Goal: Complete application form: Complete application form

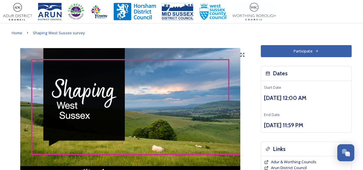
click at [312, 52] on button "Participate" at bounding box center [306, 51] width 91 height 12
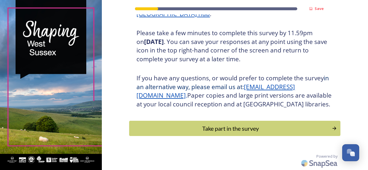
scroll to position [111, 0]
click at [267, 130] on div "Take part in the survey" at bounding box center [230, 128] width 198 height 9
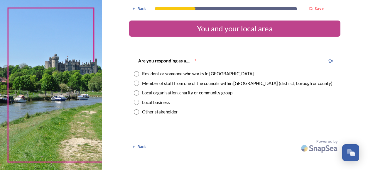
click at [136, 114] on input "radio" at bounding box center [136, 111] width 5 height 5
radio input "true"
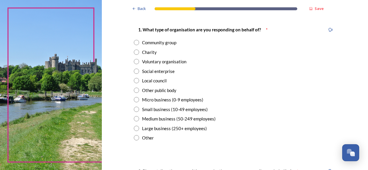
scroll to position [116, 0]
click at [134, 91] on input "radio" at bounding box center [136, 89] width 5 height 5
radio input "true"
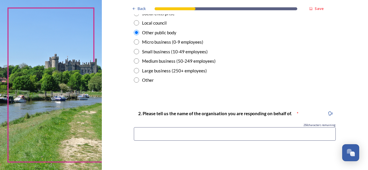
scroll to position [174, 0]
click at [197, 132] on input at bounding box center [235, 133] width 202 height 13
paste input "Sussex Police & Crime Commissioner"
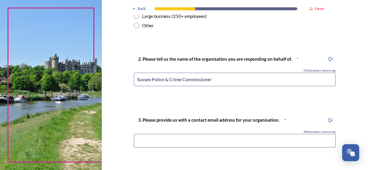
scroll to position [228, 0]
type input "Sussex Police & Crime Commissioner"
click at [268, 142] on input at bounding box center [235, 140] width 202 height 13
paste input "[EMAIL_ADDRESS][DOMAIN_NAME]"
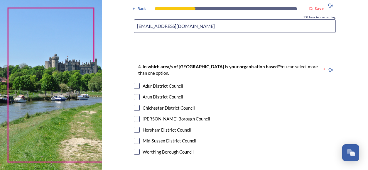
scroll to position [359, 0]
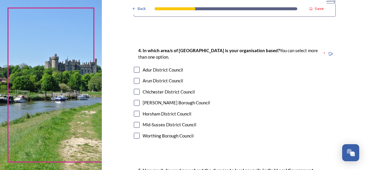
type input "[EMAIL_ADDRESS][DOMAIN_NAME]"
click at [137, 71] on input "checkbox" at bounding box center [137, 70] width 6 height 6
checkbox input "true"
click at [136, 89] on input "checkbox" at bounding box center [137, 92] width 6 height 6
checkbox input "true"
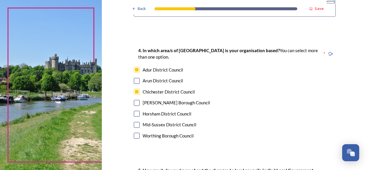
click at [136, 82] on input "checkbox" at bounding box center [137, 81] width 6 height 6
checkbox input "true"
click at [136, 103] on input "checkbox" at bounding box center [137, 103] width 6 height 6
checkbox input "true"
click at [136, 113] on input "checkbox" at bounding box center [137, 114] width 6 height 6
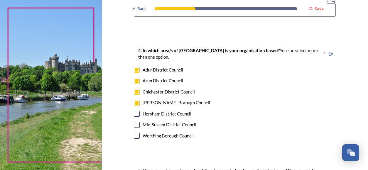
checkbox input "true"
click at [137, 124] on input "checkbox" at bounding box center [137, 125] width 6 height 6
checkbox input "true"
click at [136, 137] on input "checkbox" at bounding box center [137, 136] width 6 height 6
checkbox input "true"
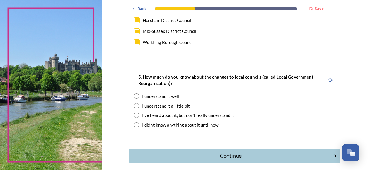
scroll to position [474, 0]
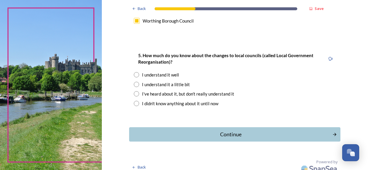
click at [136, 74] on input "radio" at bounding box center [136, 74] width 5 height 5
radio input "true"
click at [256, 134] on div "Continue" at bounding box center [230, 135] width 199 height 8
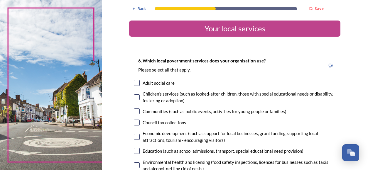
click at [136, 84] on input "checkbox" at bounding box center [137, 83] width 6 height 6
checkbox input "true"
click at [136, 97] on input "checkbox" at bounding box center [137, 97] width 6 height 6
checkbox input "true"
click at [136, 109] on input "checkbox" at bounding box center [137, 112] width 6 height 6
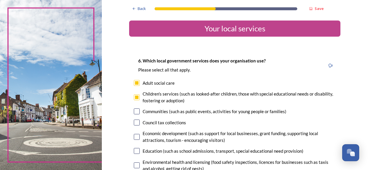
checkbox input "true"
click at [136, 121] on input "checkbox" at bounding box center [137, 123] width 6 height 6
checkbox input "true"
click at [136, 138] on input "checkbox" at bounding box center [137, 137] width 6 height 6
checkbox input "true"
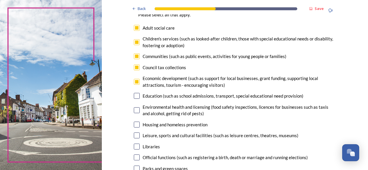
scroll to position [59, 0]
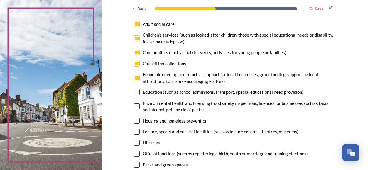
click at [136, 119] on input "checkbox" at bounding box center [137, 121] width 6 height 6
checkbox input "true"
click at [135, 133] on input "checkbox" at bounding box center [137, 132] width 6 height 6
checkbox input "true"
click at [135, 155] on input "checkbox" at bounding box center [137, 154] width 6 height 6
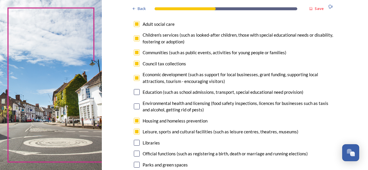
checkbox input "true"
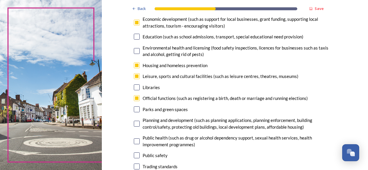
scroll to position [117, 0]
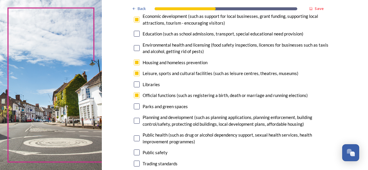
click at [134, 120] on input "checkbox" at bounding box center [137, 121] width 6 height 6
checkbox input "true"
click at [136, 138] on input "checkbox" at bounding box center [137, 139] width 6 height 6
checkbox input "true"
click at [135, 152] on input "checkbox" at bounding box center [137, 153] width 6 height 6
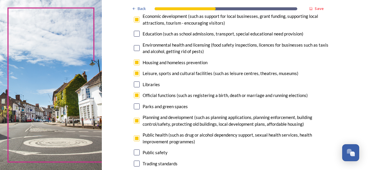
checkbox input "true"
click at [136, 162] on input "checkbox" at bounding box center [137, 164] width 6 height 6
checkbox input "true"
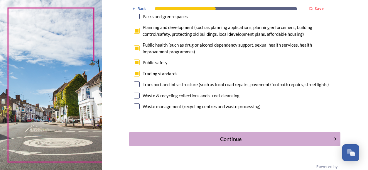
scroll to position [217, 0]
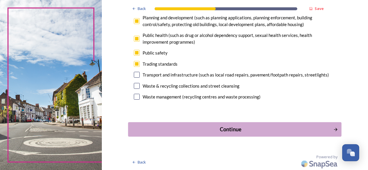
click at [259, 129] on div "Continue" at bounding box center [230, 129] width 199 height 8
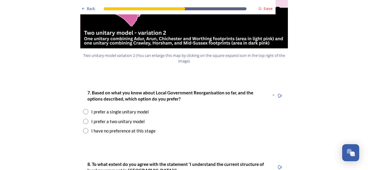
scroll to position [733, 0]
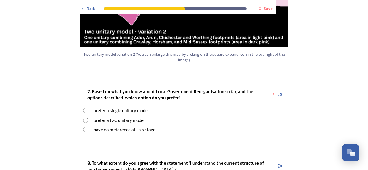
click at [84, 108] on input "radio" at bounding box center [85, 110] width 5 height 5
radio input "true"
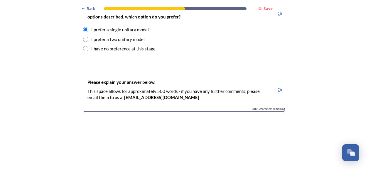
scroll to position [821, 0]
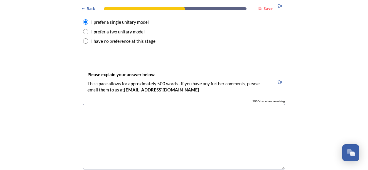
click at [111, 104] on textarea at bounding box center [184, 137] width 202 height 66
paste textarea "A single unitary model would be the easiest from a partnership perspective beca…"
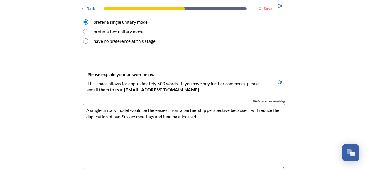
click at [160, 104] on textarea "A single unitary model would be the easiest from a partnership perspective beca…" at bounding box center [184, 137] width 202 height 66
type textarea "A single unitary model would be the easiest from a partnership perspective beca…"
click at [330, 119] on div "Back Save Prioritising future services As explained on our Shaping [GEOGRAPHIC_…" at bounding box center [184, 150] width 368 height 1942
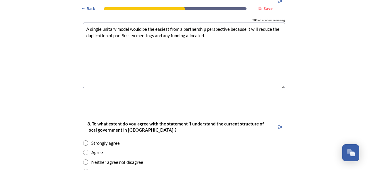
scroll to position [903, 0]
click at [88, 140] on div "Strongly agree" at bounding box center [184, 143] width 202 height 7
radio input "true"
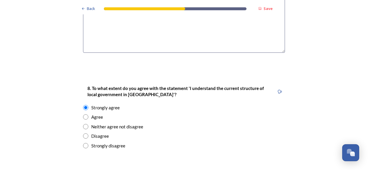
scroll to position [987, 0]
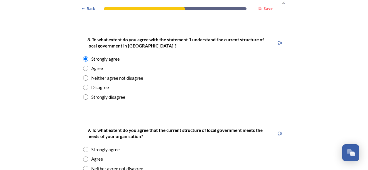
click at [91, 156] on div "Agree" at bounding box center [97, 159] width 12 height 7
radio input "true"
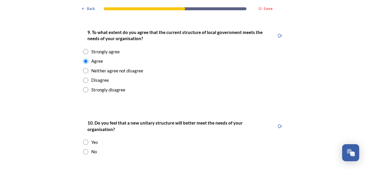
scroll to position [1088, 0]
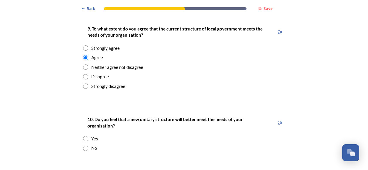
click at [79, 116] on div "10. Do you feel that a new unitary structure will better meet the needs of your…" at bounding box center [183, 134] width 211 height 48
click at [85, 136] on input "radio" at bounding box center [85, 138] width 5 height 5
radio input "true"
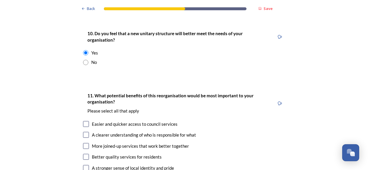
scroll to position [1175, 0]
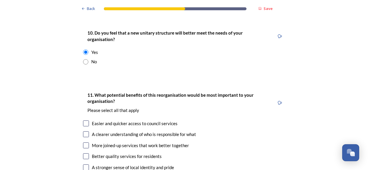
click at [85, 121] on input "checkbox" at bounding box center [86, 124] width 6 height 6
checkbox input "true"
click at [85, 131] on input "checkbox" at bounding box center [86, 134] width 6 height 6
checkbox input "true"
click at [86, 143] on input "checkbox" at bounding box center [86, 146] width 6 height 6
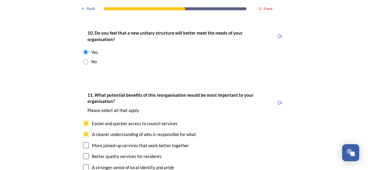
checkbox input "true"
click at [86, 153] on input "checkbox" at bounding box center [86, 156] width 6 height 6
checkbox input "true"
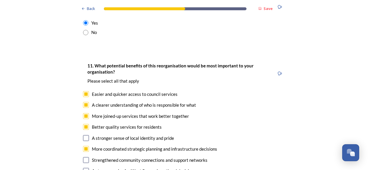
scroll to position [1230, 0]
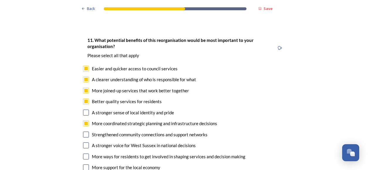
click at [86, 143] on input "checkbox" at bounding box center [86, 146] width 6 height 6
checkbox input "true"
click at [85, 165] on input "checkbox" at bounding box center [86, 168] width 6 height 6
checkbox input "true"
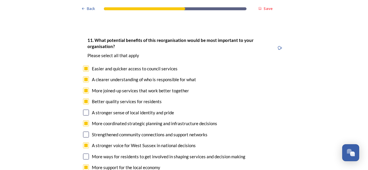
checkbox input "true"
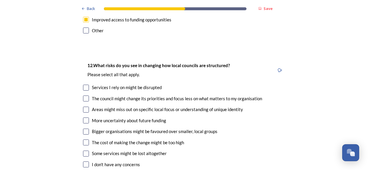
scroll to position [1394, 0]
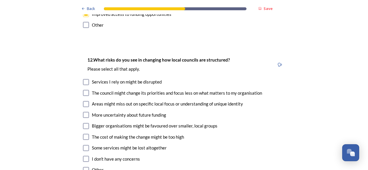
click at [83, 73] on div "12. What risks do you see in changing how local councils are structured? ﻿Pleas…" at bounding box center [183, 115] width 211 height 130
click at [84, 90] on input "checkbox" at bounding box center [86, 93] width 6 height 6
checkbox input "true"
click at [83, 101] on input "checkbox" at bounding box center [86, 104] width 6 height 6
checkbox input "true"
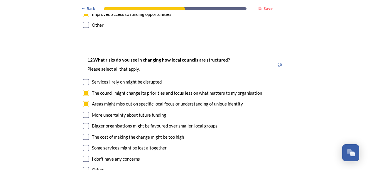
click at [84, 112] on input "checkbox" at bounding box center [86, 115] width 6 height 6
checkbox input "true"
click at [85, 134] on input "checkbox" at bounding box center [86, 137] width 6 height 6
checkbox input "true"
click at [84, 121] on div "12. What risks do you see in changing how local councils are structured? ﻿Pleas…" at bounding box center [183, 115] width 211 height 130
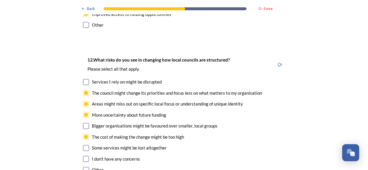
click at [84, 145] on input "checkbox" at bounding box center [86, 148] width 6 height 6
checkbox input "true"
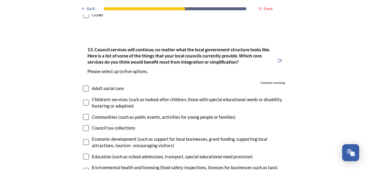
scroll to position [1553, 0]
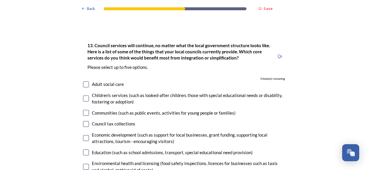
click at [84, 121] on input "checkbox" at bounding box center [86, 124] width 6 height 6
checkbox input "true"
click at [84, 135] on input "checkbox" at bounding box center [86, 138] width 6 height 6
checkbox input "true"
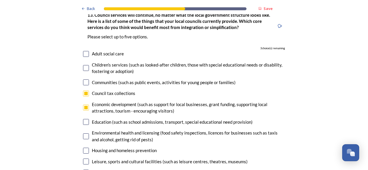
scroll to position [1628, 0]
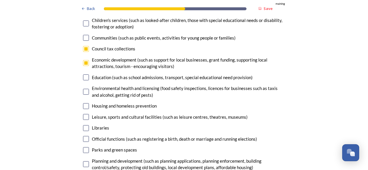
click at [83, 161] on input "checkbox" at bounding box center [86, 164] width 6 height 6
checkbox input "true"
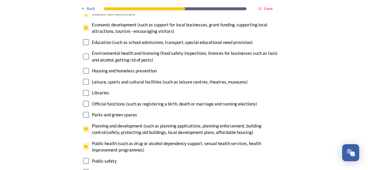
scroll to position [1699, 0]
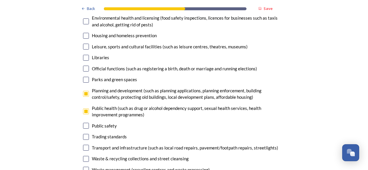
click at [86, 123] on input "checkbox" at bounding box center [86, 126] width 6 height 6
checkbox input "true"
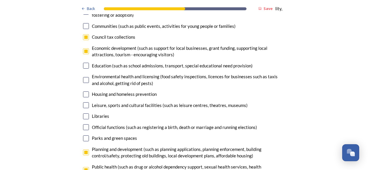
scroll to position [1640, 0]
click at [85, 124] on input "checkbox" at bounding box center [86, 127] width 6 height 6
checkbox input "false"
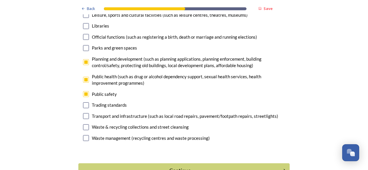
scroll to position [1748, 0]
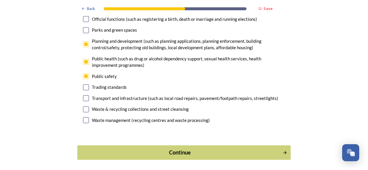
click at [222, 149] on div "Continue" at bounding box center [180, 153] width 199 height 8
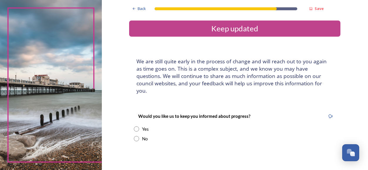
click at [137, 126] on input "radio" at bounding box center [136, 128] width 5 height 5
radio input "true"
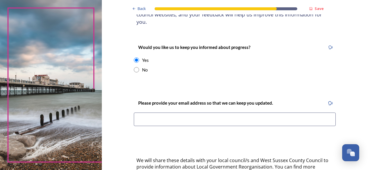
scroll to position [70, 0]
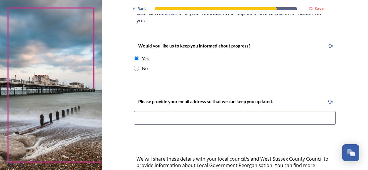
click at [183, 111] on input at bounding box center [235, 117] width 202 height 13
paste input "A single unitary model would be the easiest from a partnership perspective beca…"
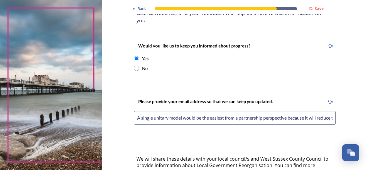
scroll to position [0, 127]
drag, startPoint x: 144, startPoint y: 108, endPoint x: 372, endPoint y: 101, distance: 228.3
click at [368, 101] on html "Back Save Keep updated We are still quite early in the process of change and wi…" at bounding box center [184, 85] width 368 height 170
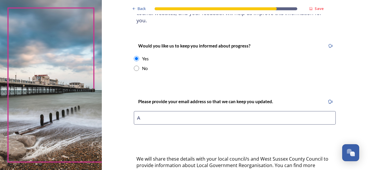
type input "A"
paste input "[EMAIL_ADDRESS][DOMAIN_NAME]"
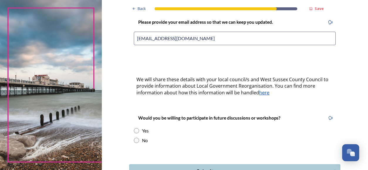
scroll to position [176, 0]
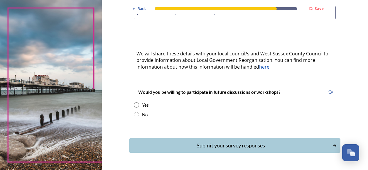
type input "[EMAIL_ADDRESS][DOMAIN_NAME]"
click at [136, 102] on input "radio" at bounding box center [136, 104] width 5 height 5
radio input "true"
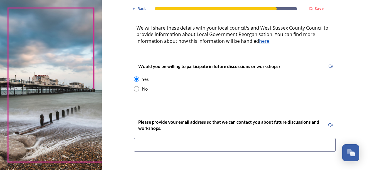
scroll to position [217, 0]
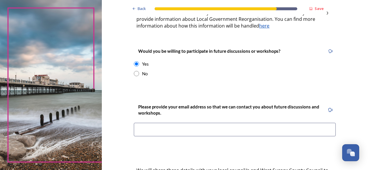
click at [238, 123] on input at bounding box center [235, 129] width 202 height 13
paste input "[EMAIL_ADDRESS][DOMAIN_NAME]"
type input "[EMAIL_ADDRESS][DOMAIN_NAME]"
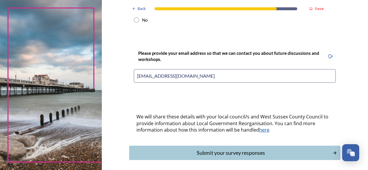
scroll to position [274, 0]
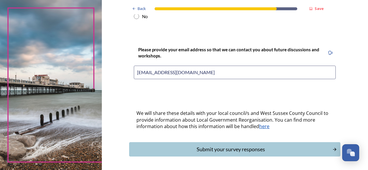
click at [277, 66] on input "[EMAIL_ADDRESS][DOMAIN_NAME]" at bounding box center [235, 72] width 202 height 13
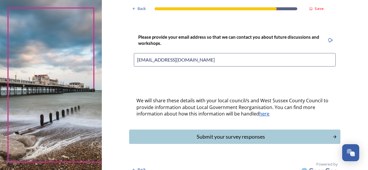
scroll to position [286, 0]
click at [266, 133] on div "Submit your survey responses" at bounding box center [230, 137] width 199 height 8
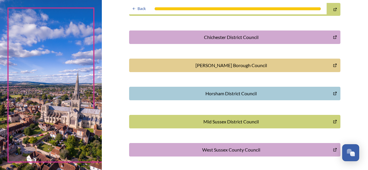
scroll to position [206, 0]
